Goal: Information Seeking & Learning: Learn about a topic

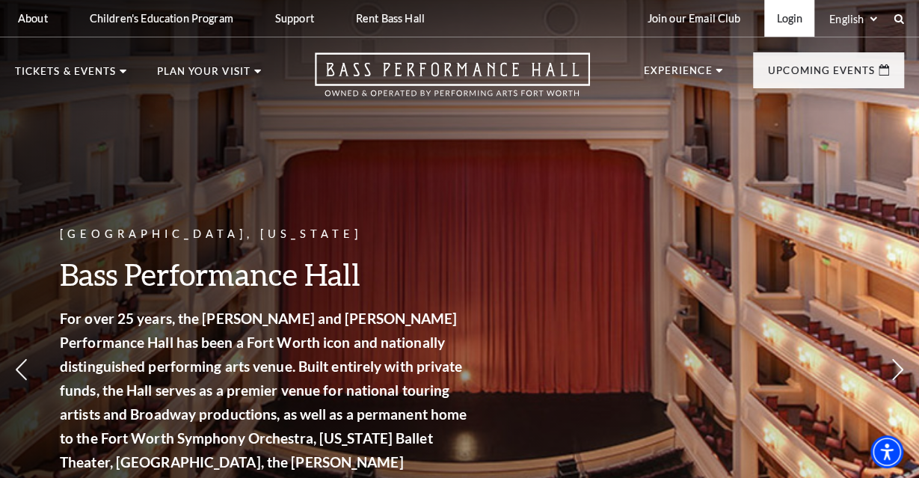
click at [783, 17] on link "Login" at bounding box center [789, 18] width 50 height 37
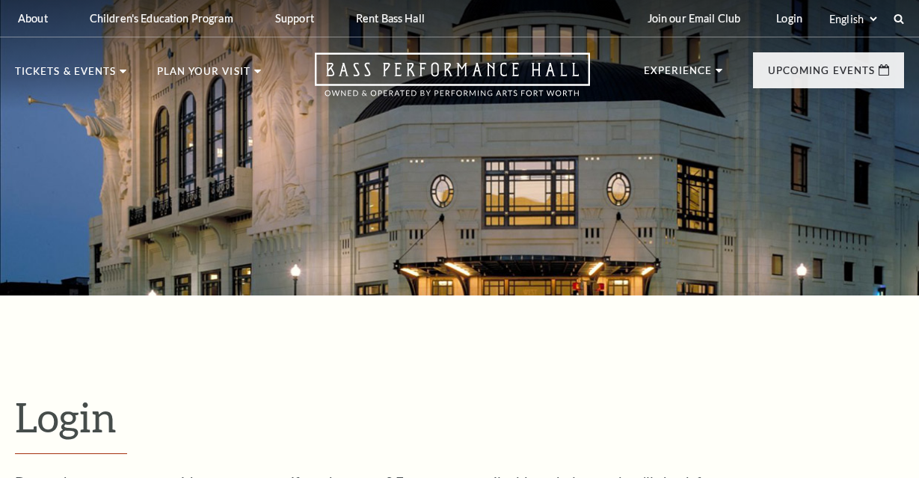
scroll to position [392, 0]
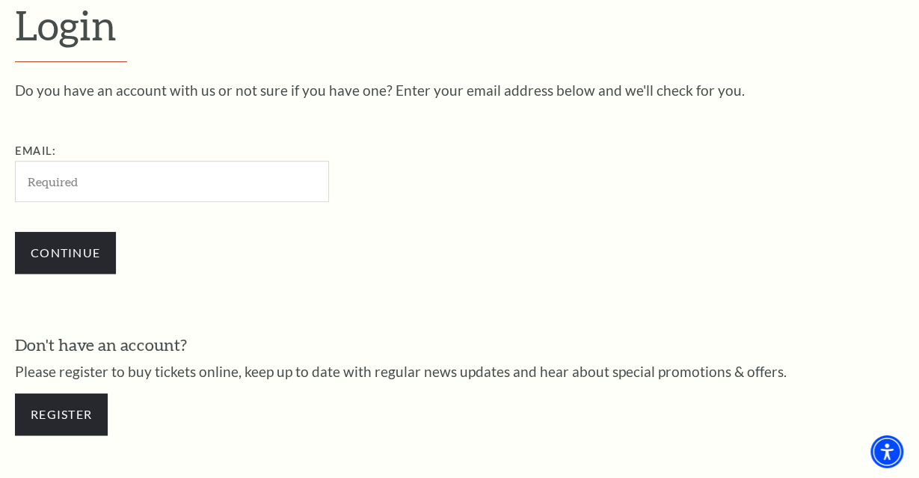
click at [169, 171] on input "Email:" at bounding box center [172, 181] width 314 height 41
type input "luna.ohana@yahoo.com"
click at [15, 232] on input "Continue" at bounding box center [65, 253] width 101 height 42
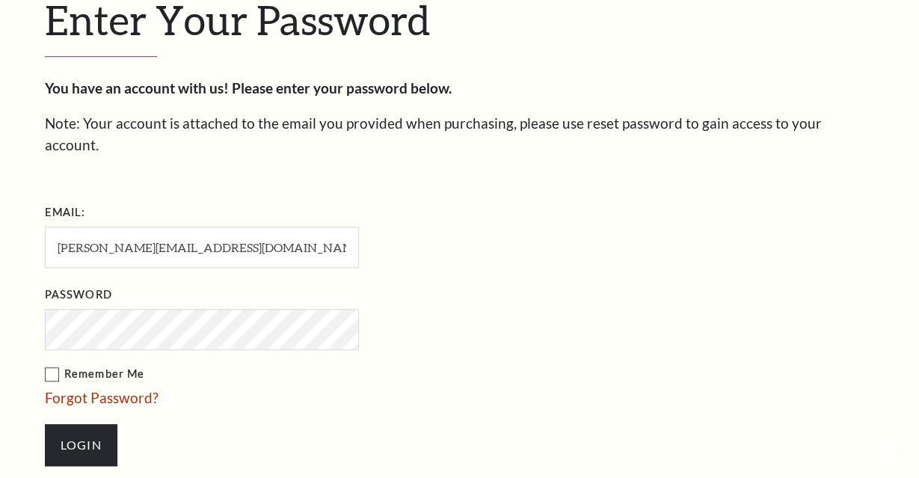
scroll to position [411, 0]
click at [76, 424] on input "Login" at bounding box center [81, 445] width 73 height 42
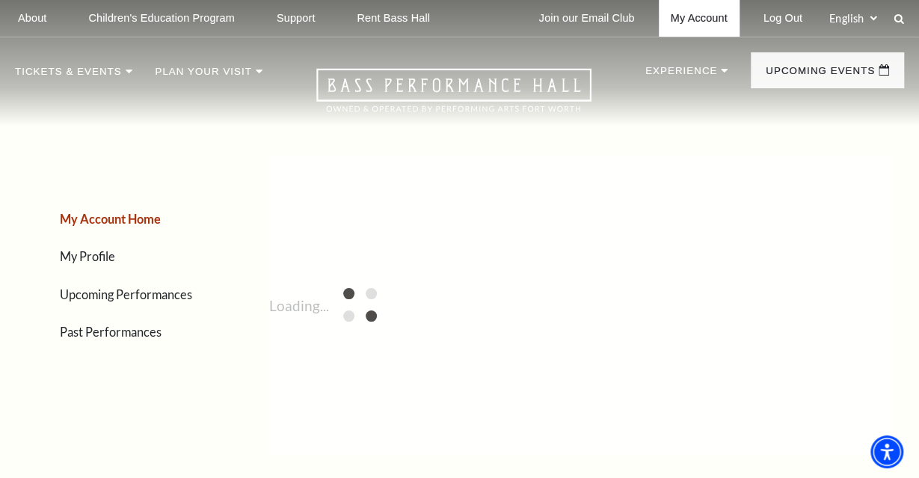
click at [686, 18] on link "My Account" at bounding box center [699, 18] width 81 height 37
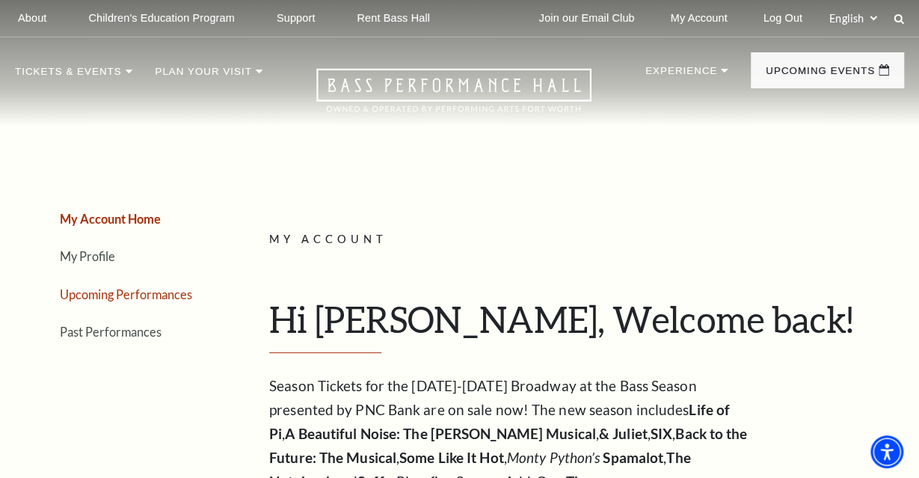
click at [146, 295] on link "Upcoming Performances" at bounding box center [126, 294] width 132 height 14
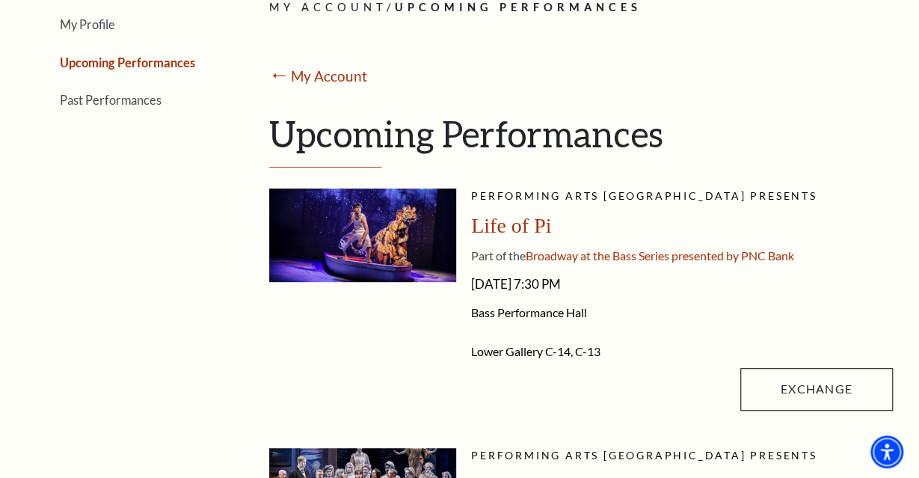
scroll to position [233, 0]
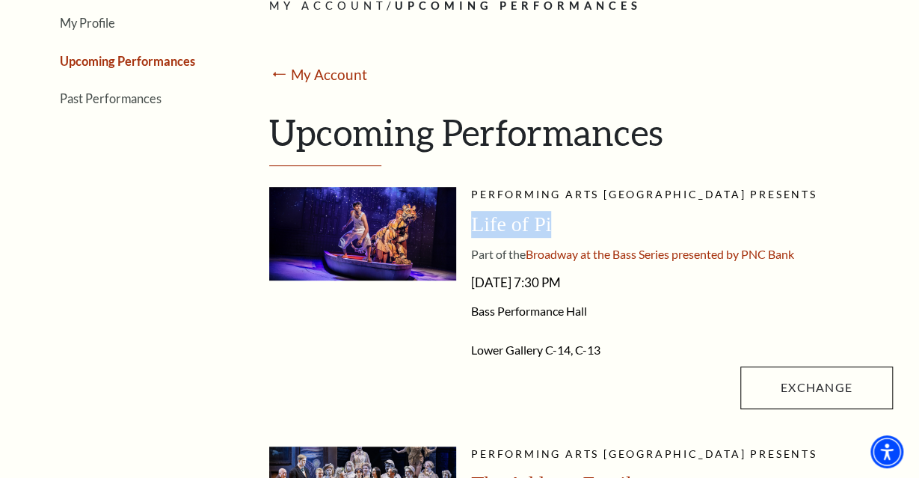
drag, startPoint x: 569, startPoint y: 221, endPoint x: 473, endPoint y: 225, distance: 95.8
click at [473, 225] on div "Life of Pi" at bounding box center [682, 224] width 422 height 27
copy span "Life of Pi"
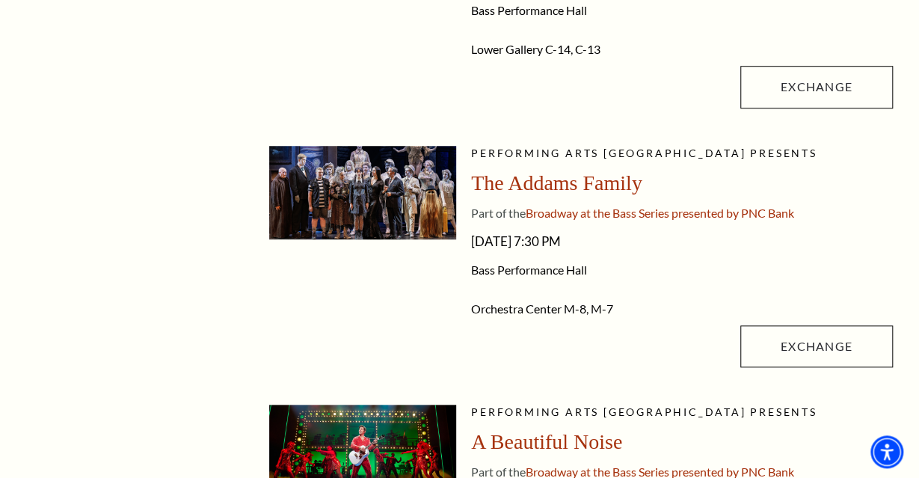
scroll to position [544, 0]
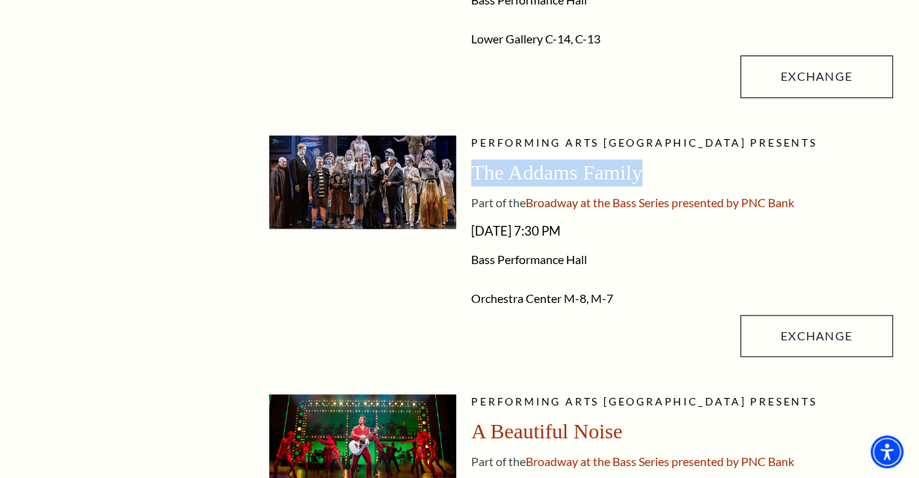
drag, startPoint x: 668, startPoint y: 168, endPoint x: 468, endPoint y: 174, distance: 200.4
click at [468, 174] on li "Performing Arts [GEOGRAPHIC_DATA] presents The Addams Family Part of the Broadw…" at bounding box center [581, 249] width 624 height 229
copy span "The Addams Family"
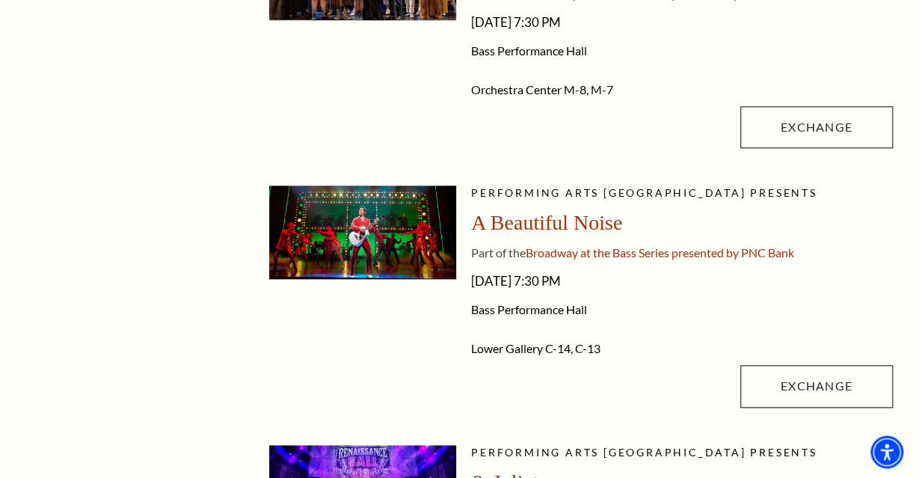
scroll to position [778, 0]
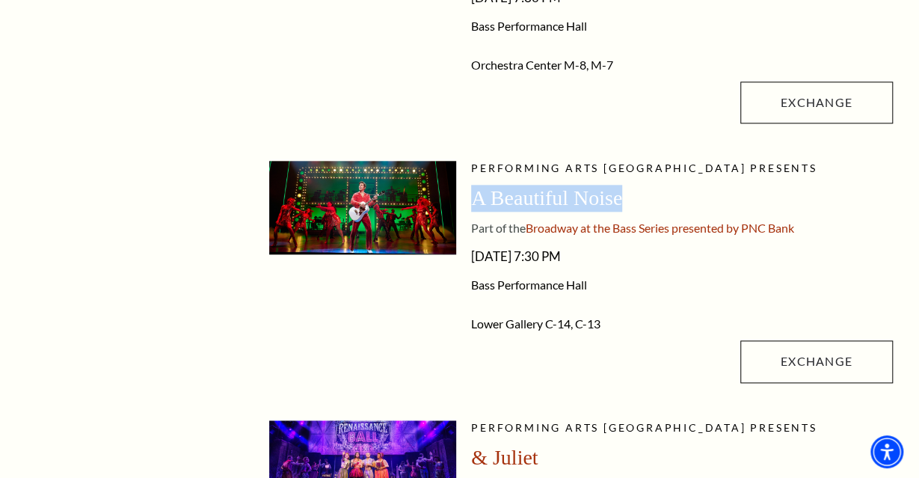
drag, startPoint x: 652, startPoint y: 197, endPoint x: 486, endPoint y: 197, distance: 166.0
click at [478, 201] on div "A Beautiful Noise" at bounding box center [682, 198] width 422 height 27
copy span "A Beautiful Noise"
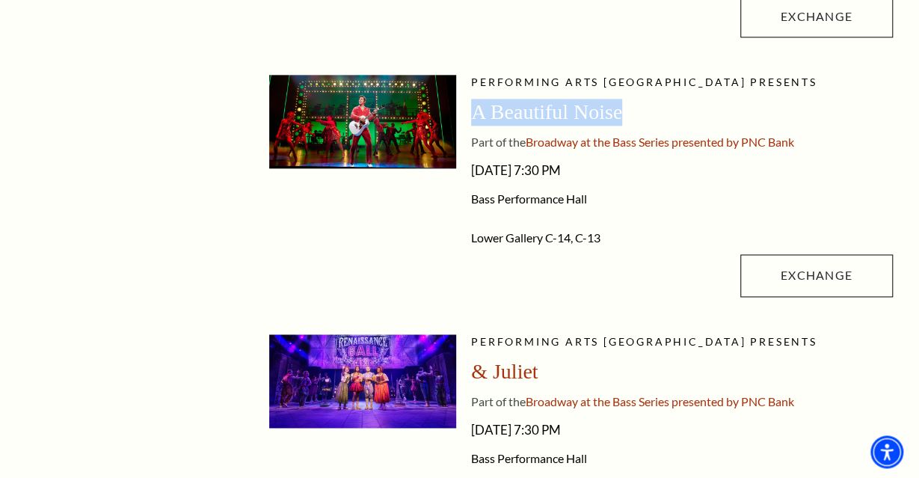
scroll to position [1011, 0]
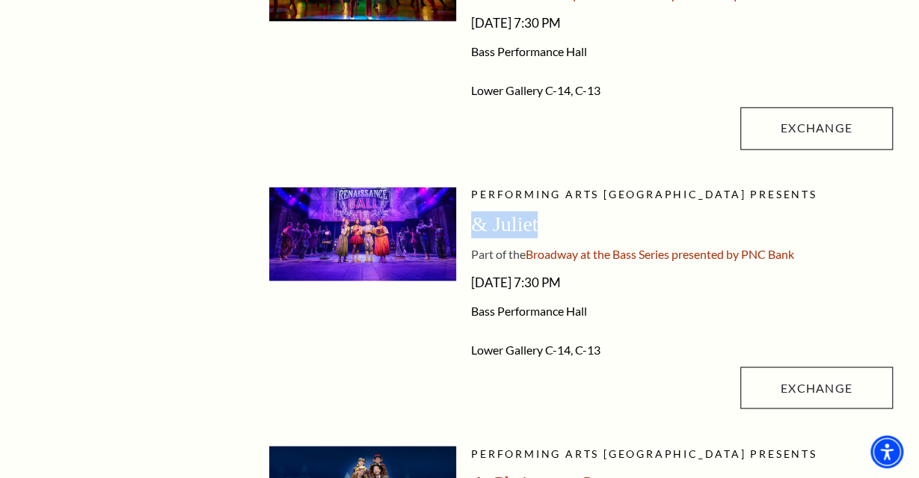
drag, startPoint x: 544, startPoint y: 216, endPoint x: 476, endPoint y: 222, distance: 67.5
click at [476, 222] on div "& Juliet" at bounding box center [682, 224] width 422 height 27
copy span "& Juliet"
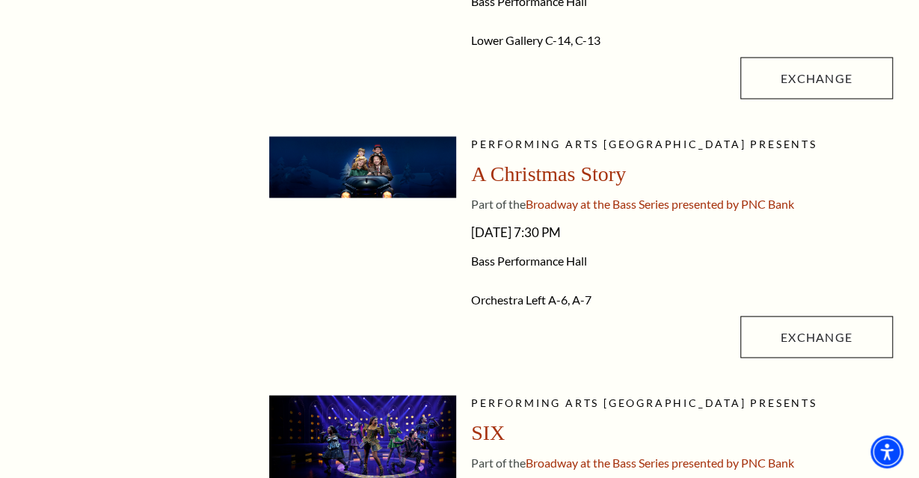
scroll to position [1322, 0]
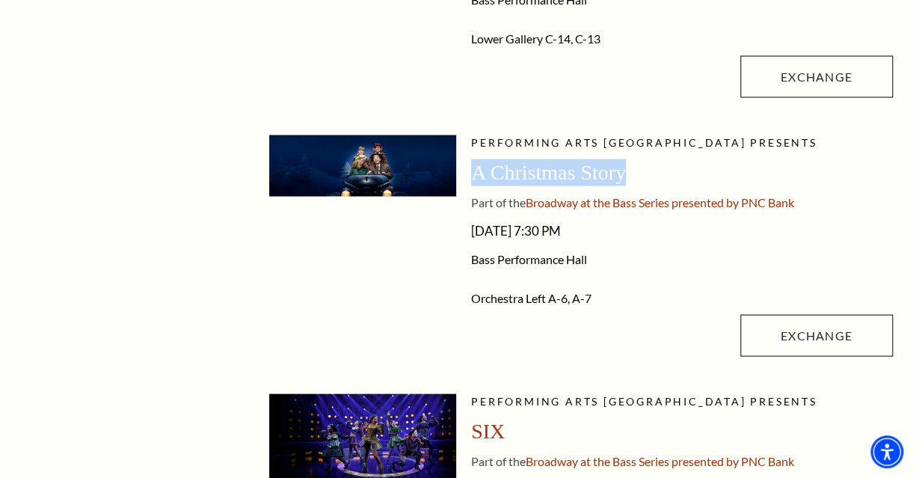
drag, startPoint x: 608, startPoint y: 168, endPoint x: 477, endPoint y: 173, distance: 130.9
click at [477, 173] on div "A Christmas Story" at bounding box center [682, 171] width 422 height 27
copy span "A Christmas Story"
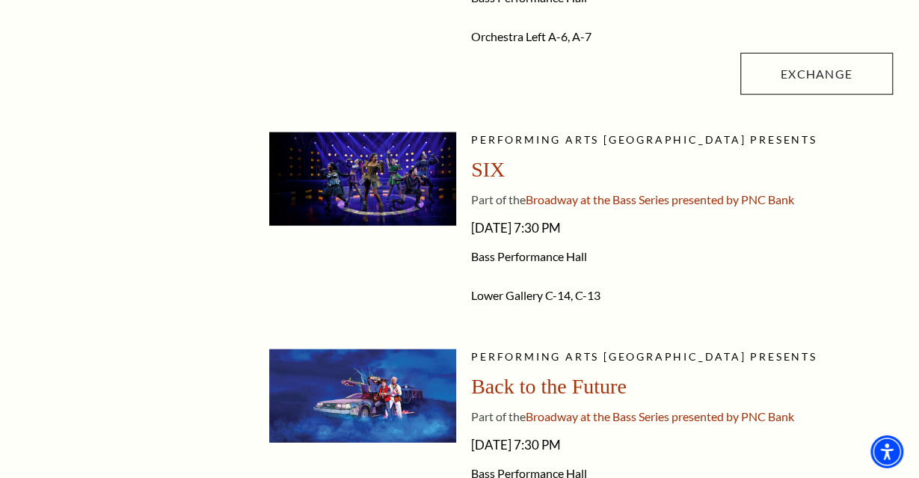
scroll to position [1633, 0]
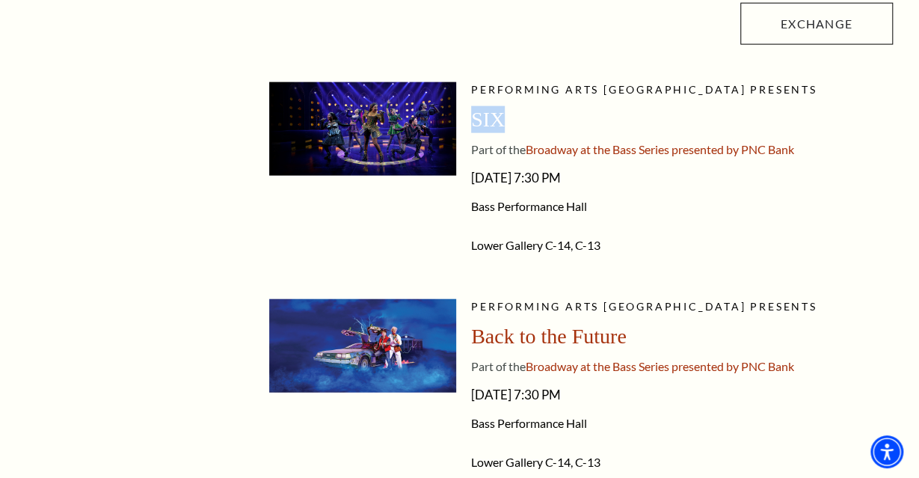
drag, startPoint x: 514, startPoint y: 108, endPoint x: 475, endPoint y: 113, distance: 39.1
click at [475, 113] on div "SIX" at bounding box center [682, 119] width 422 height 27
copy span "SIX"
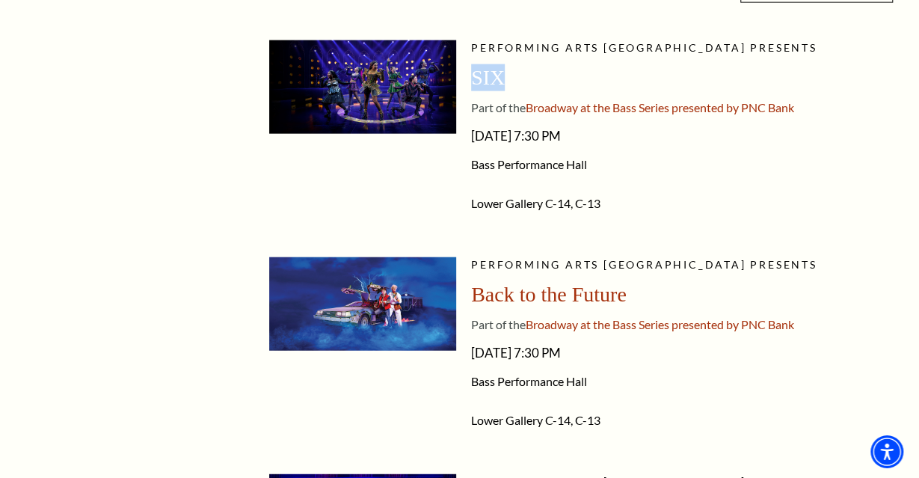
scroll to position [1711, 0]
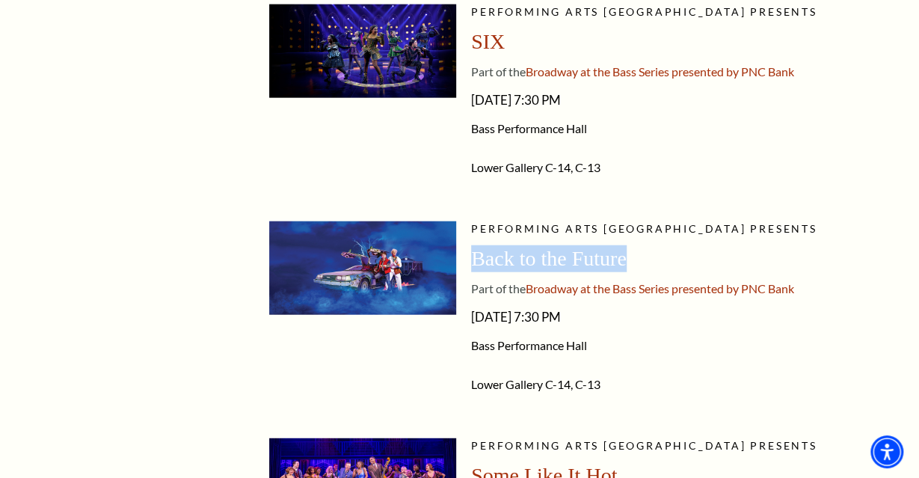
drag, startPoint x: 637, startPoint y: 261, endPoint x: 476, endPoint y: 262, distance: 160.7
click at [476, 262] on div "Back to the Future" at bounding box center [682, 258] width 422 height 27
copy span "Back to the Future"
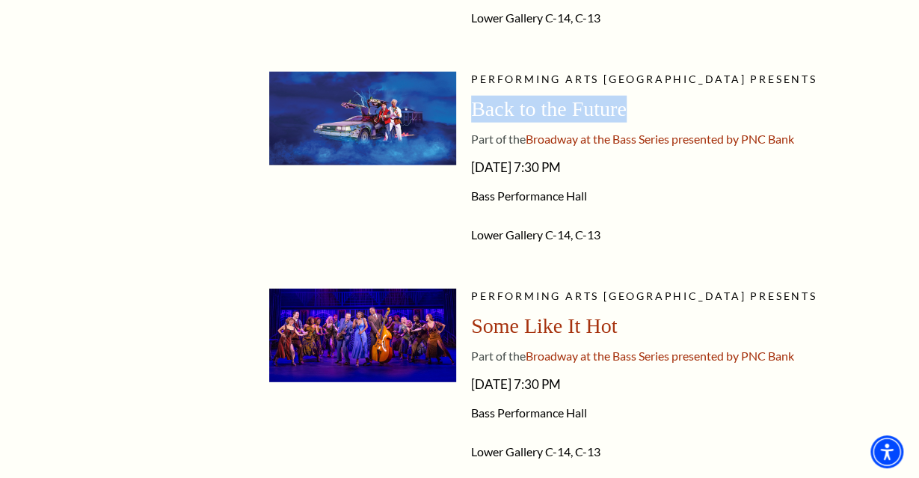
scroll to position [1944, 0]
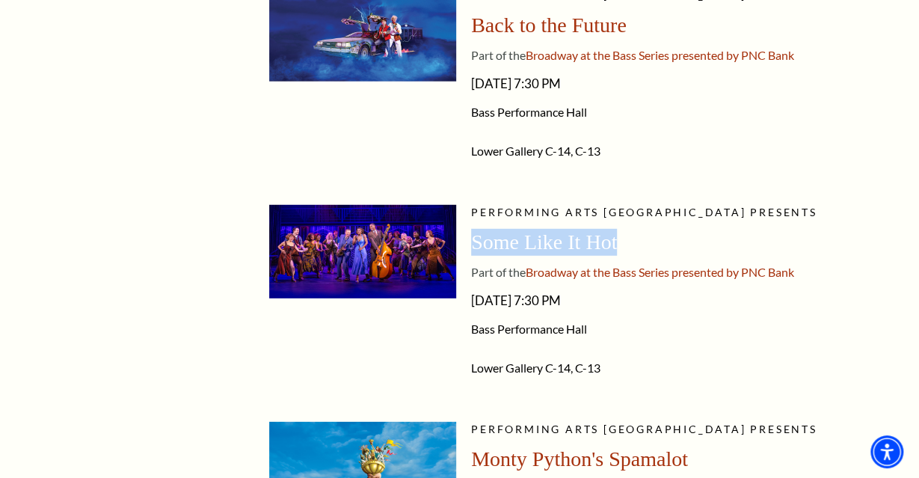
drag, startPoint x: 657, startPoint y: 235, endPoint x: 475, endPoint y: 244, distance: 181.9
click at [475, 244] on div "Some Like It Hot" at bounding box center [682, 242] width 422 height 27
copy span "Some Like It Hot"
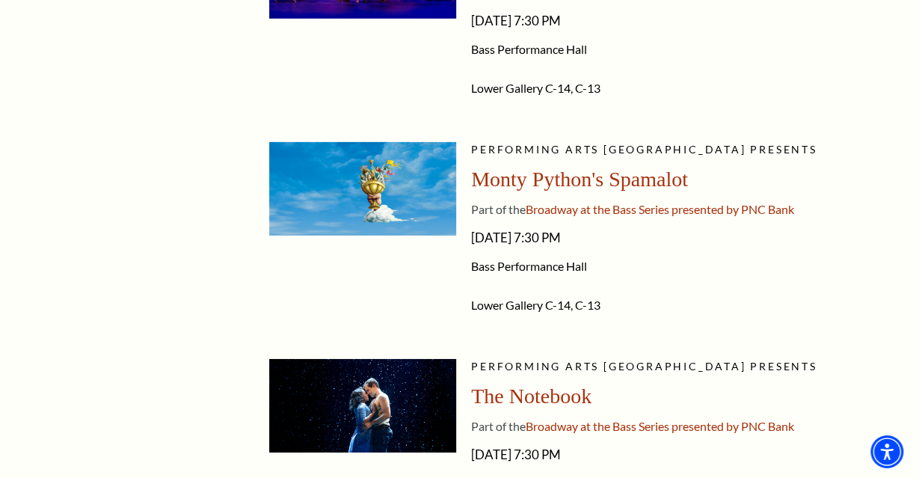
scroll to position [2255, 0]
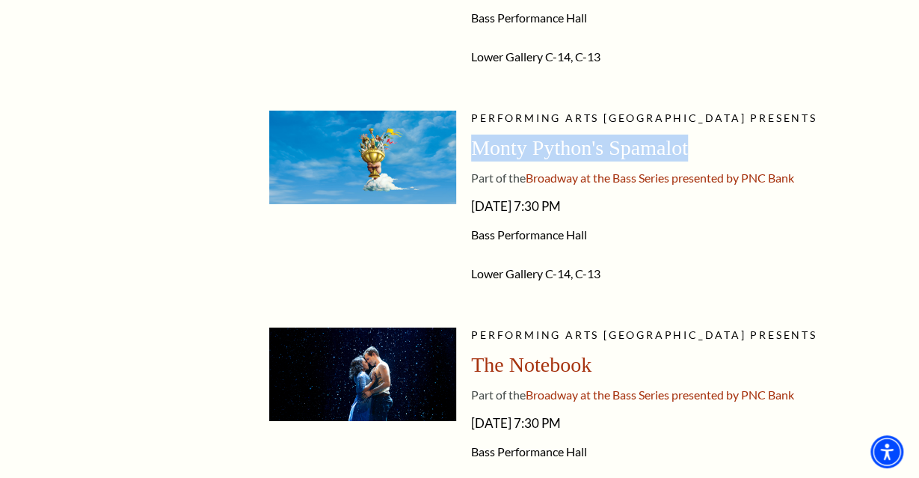
drag, startPoint x: 701, startPoint y: 147, endPoint x: 478, endPoint y: 145, distance: 222.8
click at [478, 145] on div "Monty Python's Spamalot" at bounding box center [682, 148] width 422 height 27
copy span "Monty Python's Spamalot"
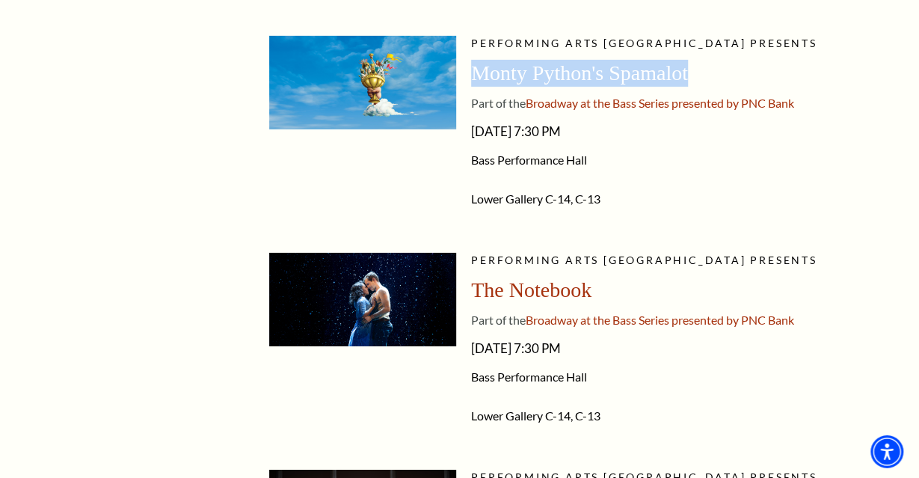
scroll to position [2488, 0]
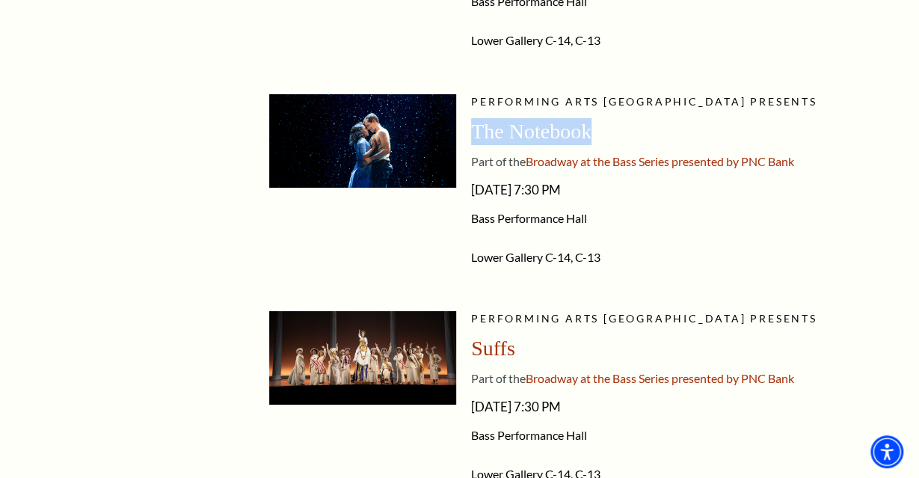
drag, startPoint x: 620, startPoint y: 135, endPoint x: 474, endPoint y: 131, distance: 145.9
click at [474, 131] on div "The Notebook" at bounding box center [682, 131] width 422 height 27
copy span "The Notebook"
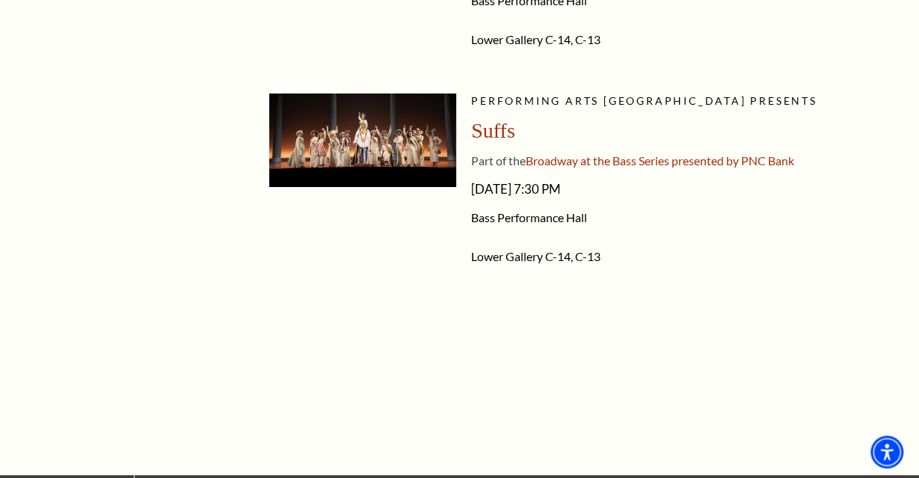
scroll to position [2721, 0]
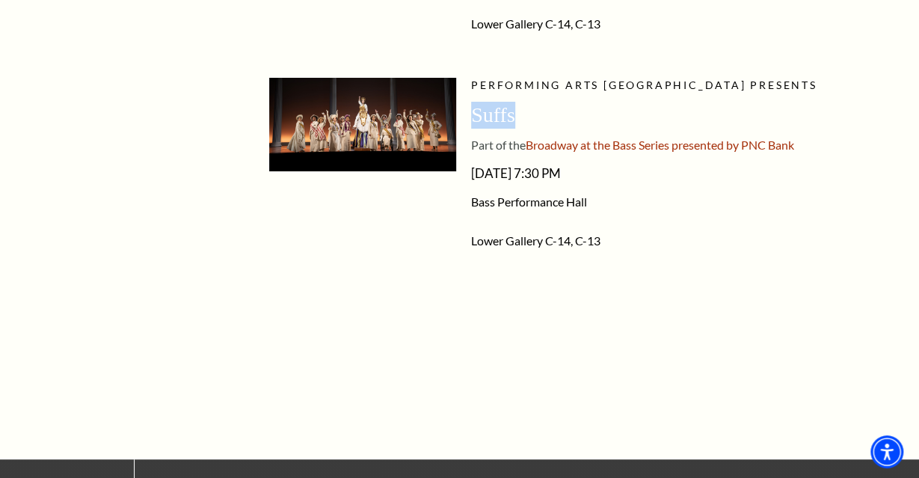
drag, startPoint x: 541, startPoint y: 117, endPoint x: 472, endPoint y: 114, distance: 68.9
click at [472, 114] on div "Suffs" at bounding box center [682, 115] width 422 height 27
